Goal: Download file/media

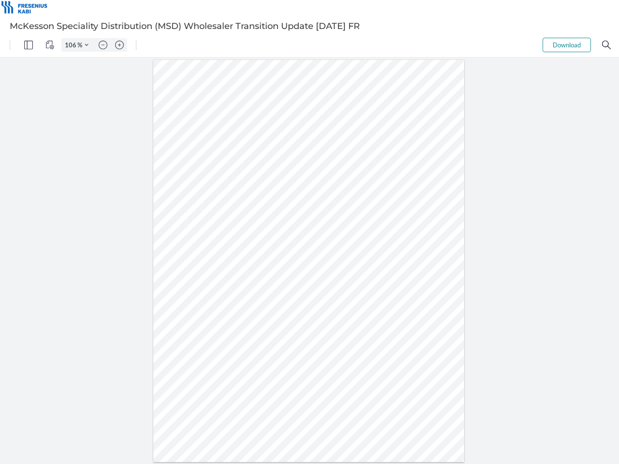
click at [29, 45] on img "Panel" at bounding box center [28, 45] width 9 height 9
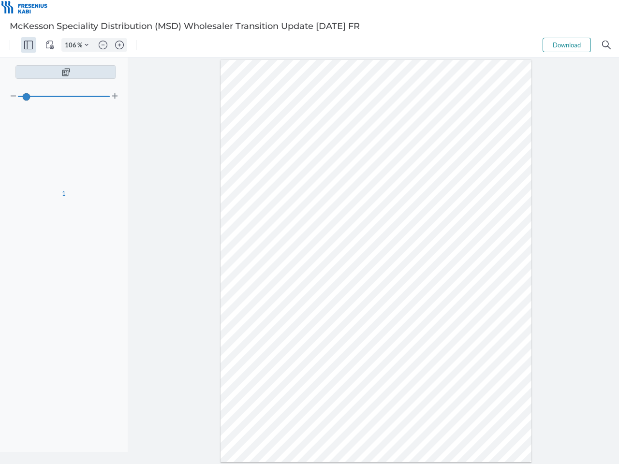
click at [50, 45] on img "View Controls" at bounding box center [49, 45] width 9 height 9
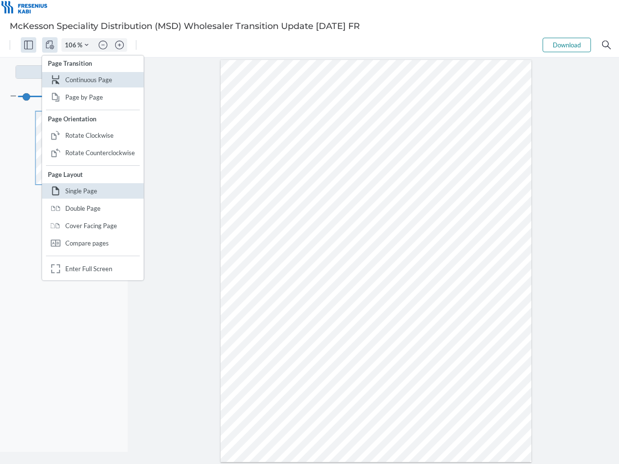
click at [72, 45] on input "106" at bounding box center [69, 45] width 15 height 9
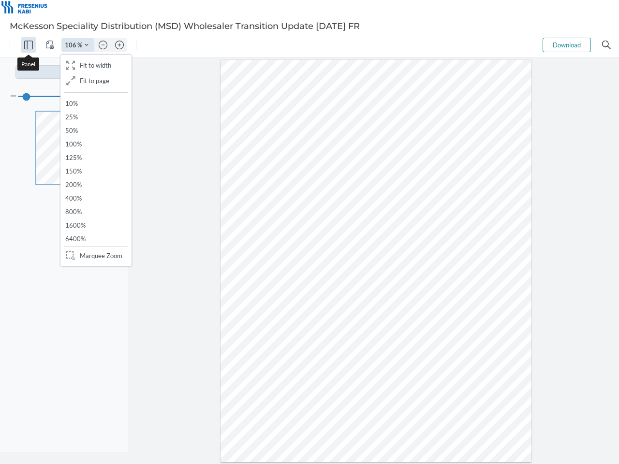
click at [87, 45] on img "Zoom Controls" at bounding box center [87, 45] width 4 height 4
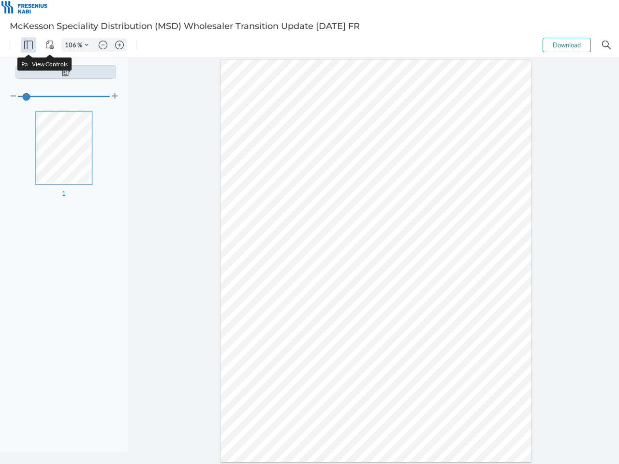
click at [103, 45] on img "Zoom out" at bounding box center [103, 45] width 9 height 9
click at [119, 45] on img "Zoom in" at bounding box center [119, 45] width 9 height 9
type input "106"
click at [566, 45] on button "Download" at bounding box center [566, 45] width 48 height 14
click at [606, 45] on img "Search" at bounding box center [606, 45] width 9 height 9
